Goal: Find specific page/section: Find specific page/section

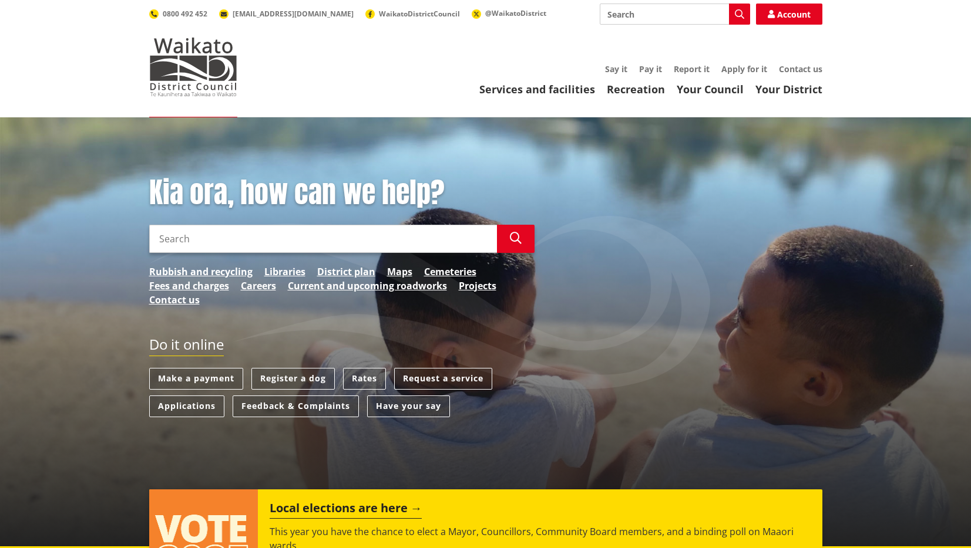
click at [711, 90] on link "Your Council" at bounding box center [709, 89] width 67 height 14
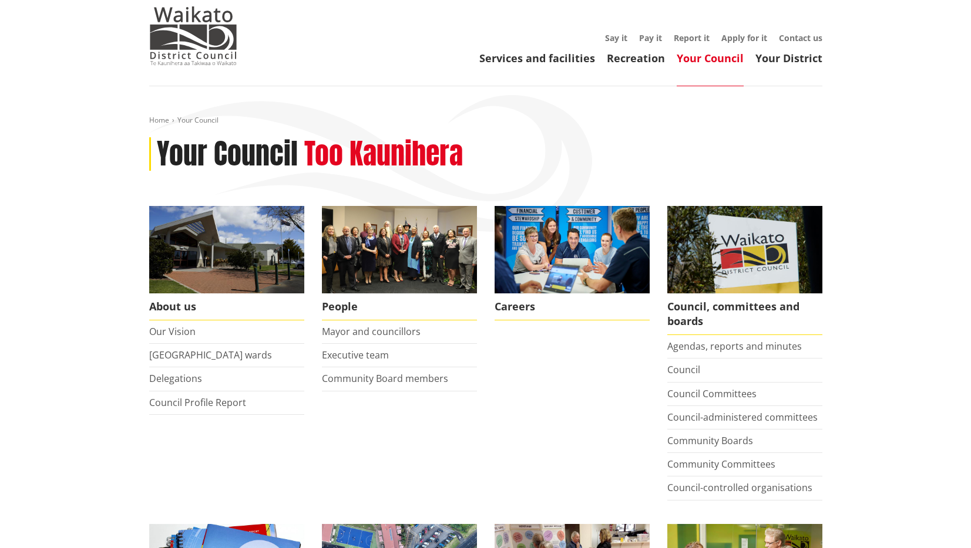
scroll to position [59, 0]
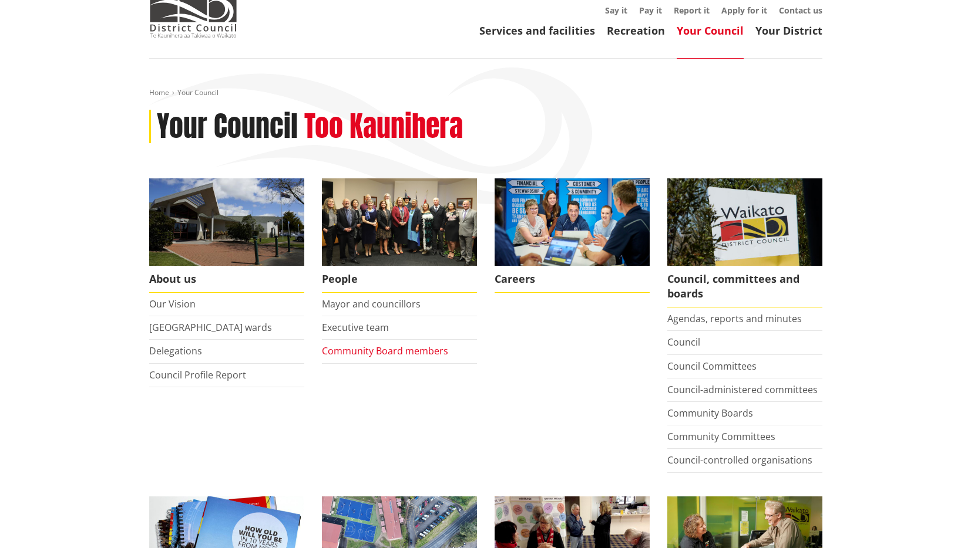
click at [397, 351] on link "Community Board members" at bounding box center [385, 351] width 126 height 13
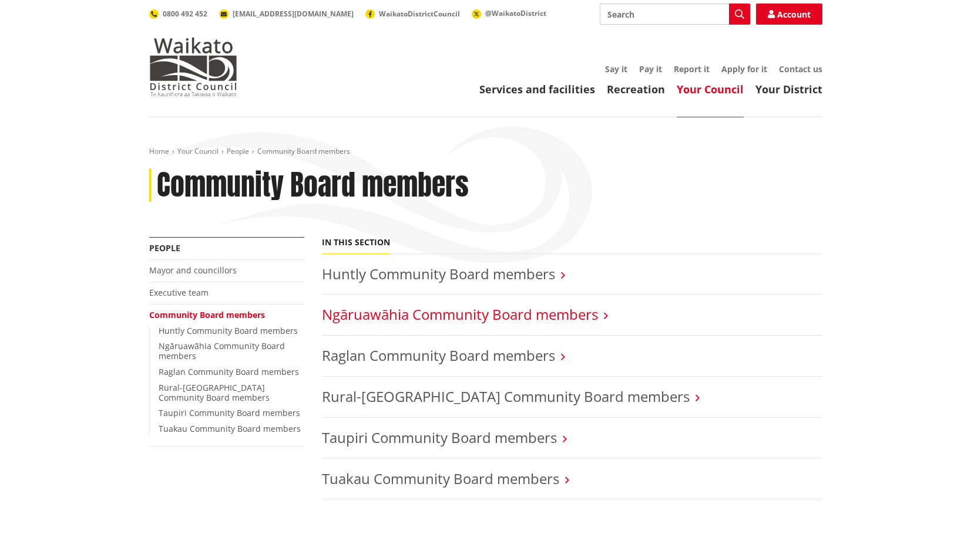
click at [477, 321] on link "Ngāruawāhia Community Board members" at bounding box center [460, 314] width 276 height 19
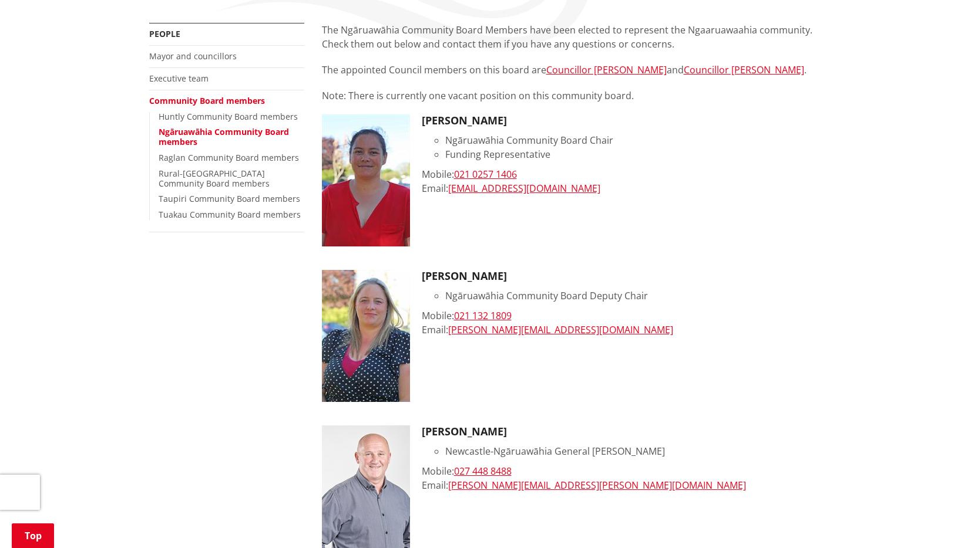
scroll to position [235, 0]
